Goal: Check status: Check status

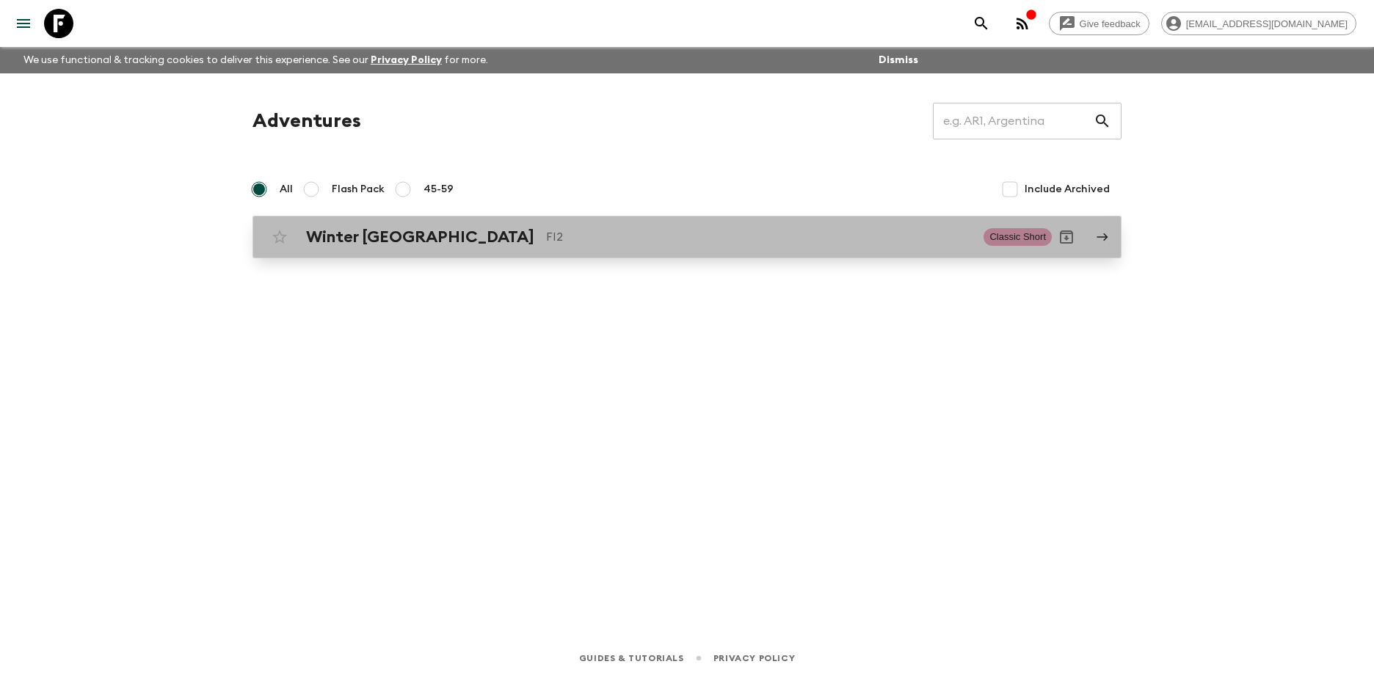
click at [353, 235] on h2 "Winter [GEOGRAPHIC_DATA]" at bounding box center [420, 237] width 228 height 19
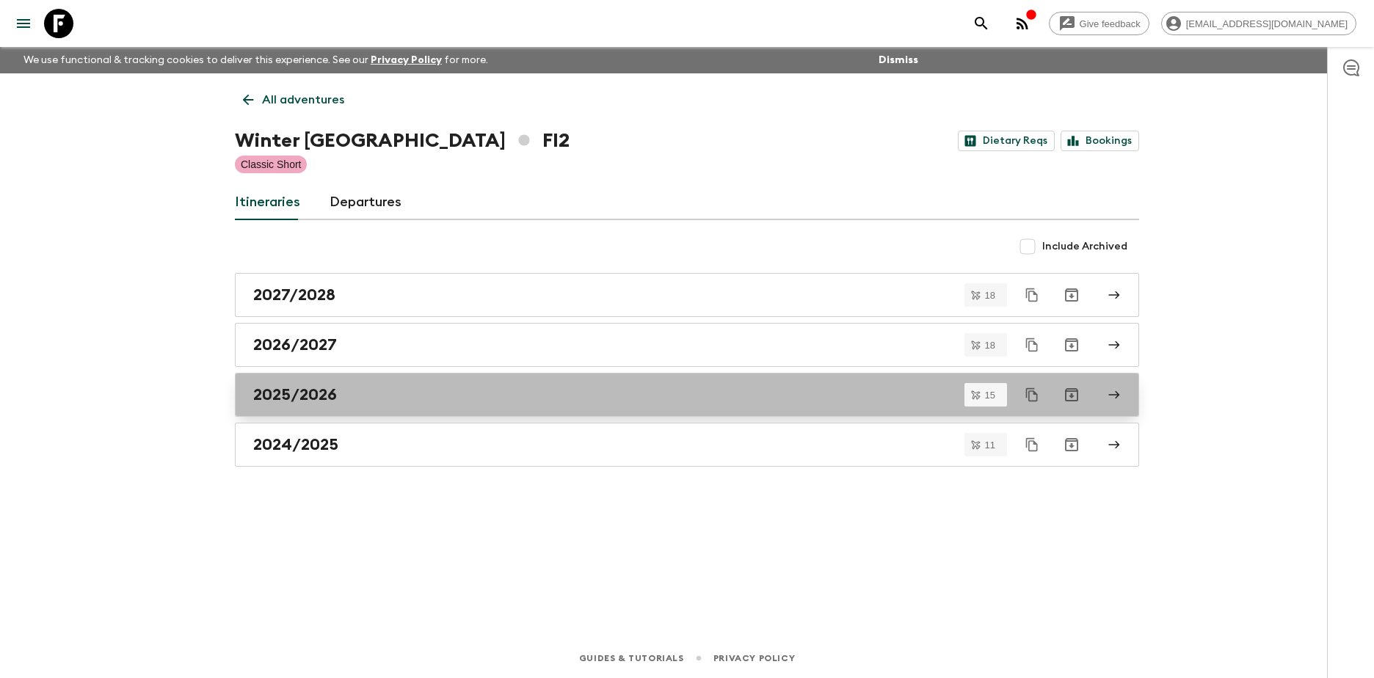
click at [311, 393] on h2 "2025/2026" at bounding box center [295, 394] width 84 height 19
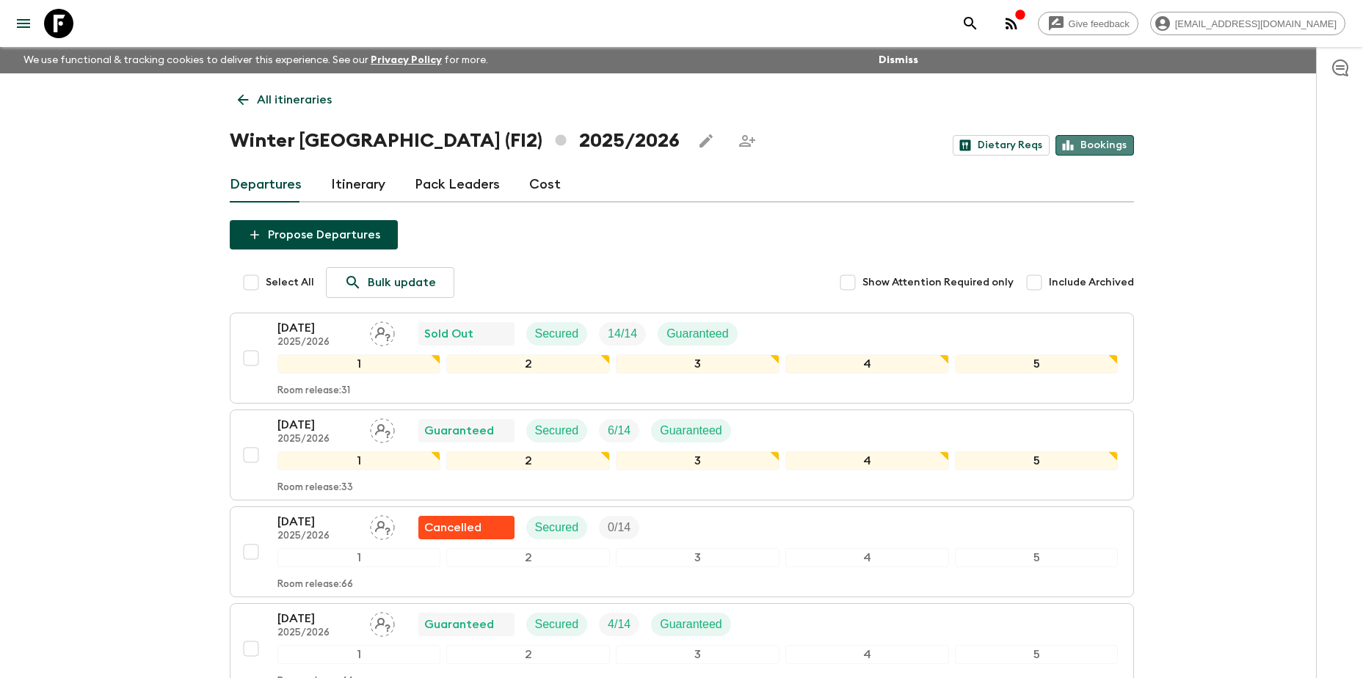
click at [1113, 142] on link "Bookings" at bounding box center [1094, 145] width 79 height 21
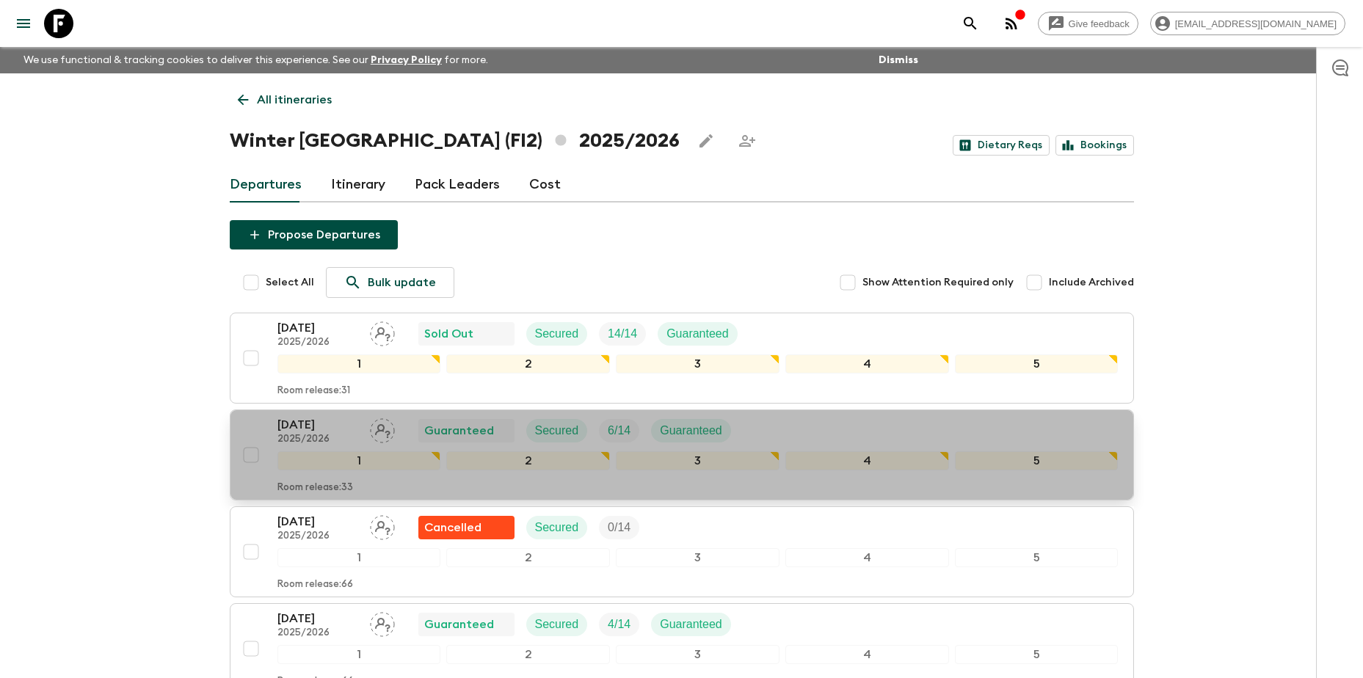
click at [302, 427] on p "[DATE]" at bounding box center [317, 425] width 81 height 18
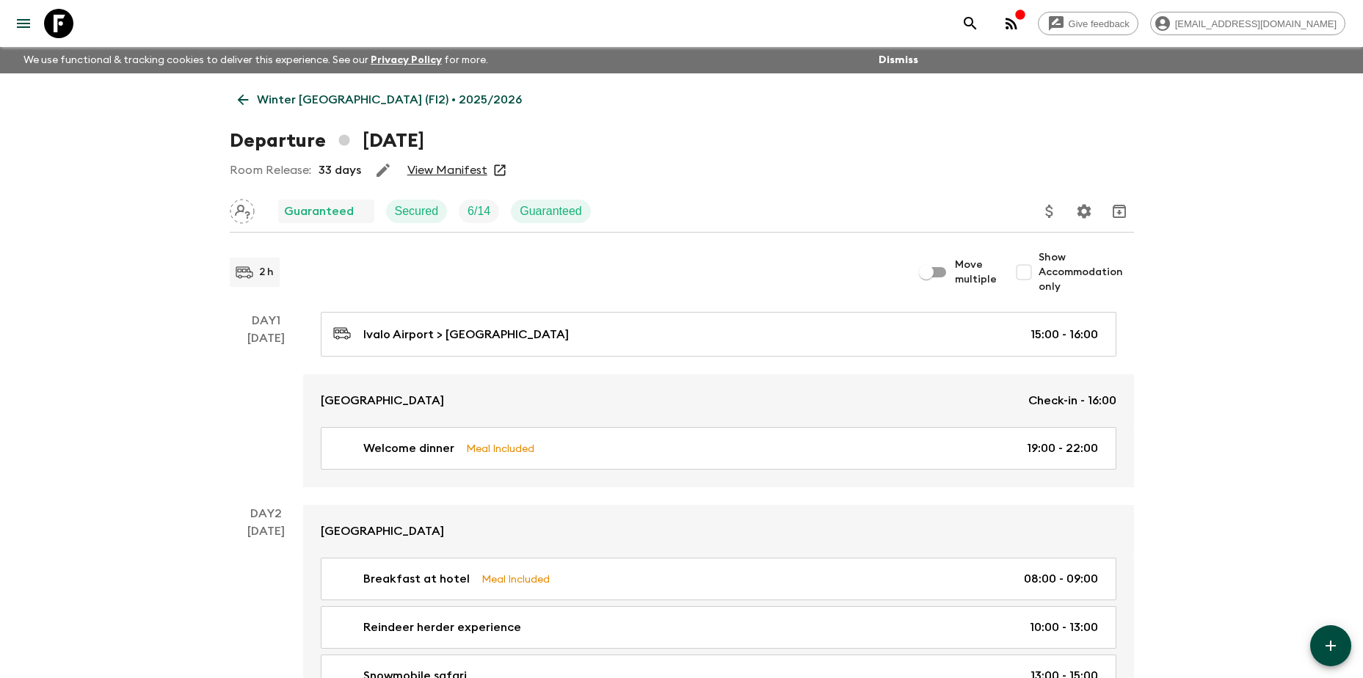
click at [466, 164] on link "View Manifest" at bounding box center [447, 170] width 80 height 15
